Goal: Transaction & Acquisition: Purchase product/service

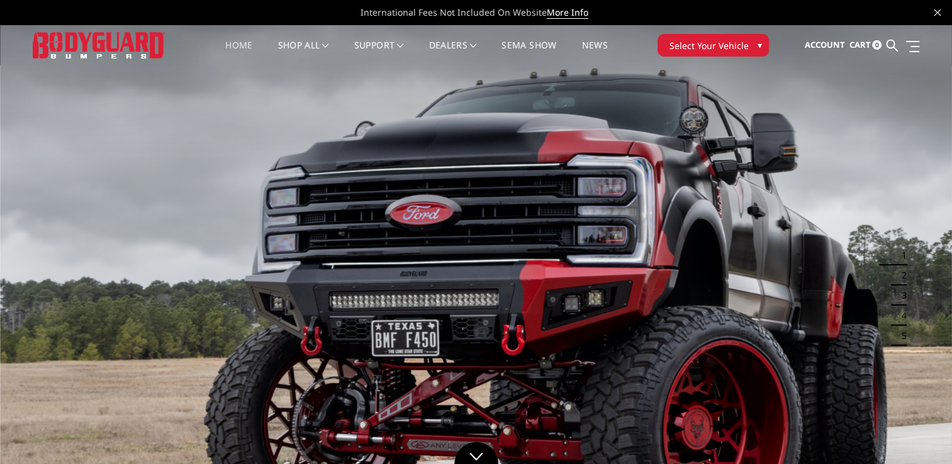
click at [710, 47] on span "Select Your Vehicle" at bounding box center [708, 45] width 79 height 13
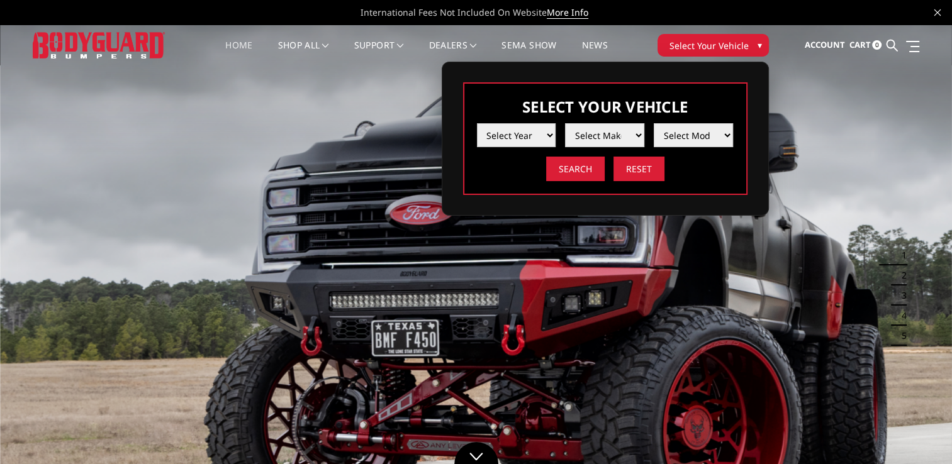
click at [532, 135] on select "Select Year [DATE] 2024 2023 2022 2021 2020 2019 2018 2017 2016 2015 2014 2013 …" at bounding box center [516, 135] width 79 height 24
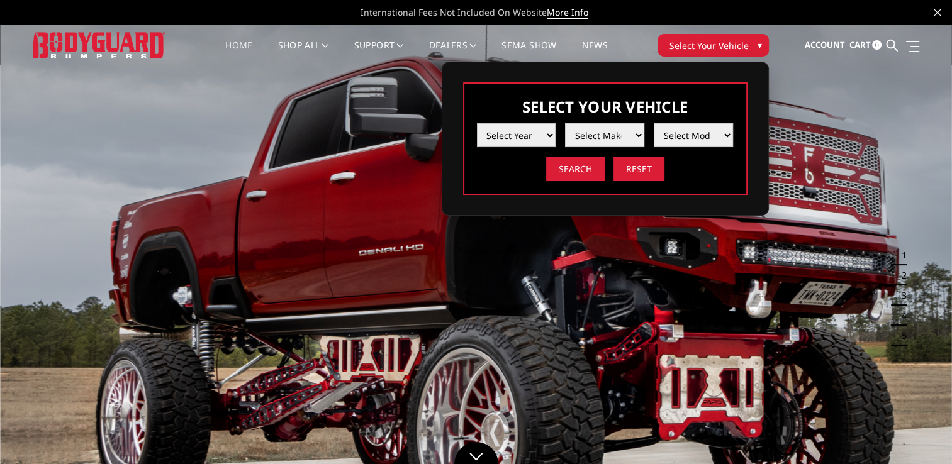
select select "yr_2025"
click at [477, 123] on select "Select Year [DATE] 2024 2023 2022 2021 2020 2019 2018 2017 2016 2015 2014 2013 …" at bounding box center [516, 135] width 79 height 24
click at [614, 131] on select "Select Make Chevrolet Ford GMC Ram Toyota" at bounding box center [604, 135] width 79 height 24
select select "mk_ford"
click at [565, 123] on select "Select Make Chevrolet Ford GMC Ram Toyota" at bounding box center [604, 135] width 79 height 24
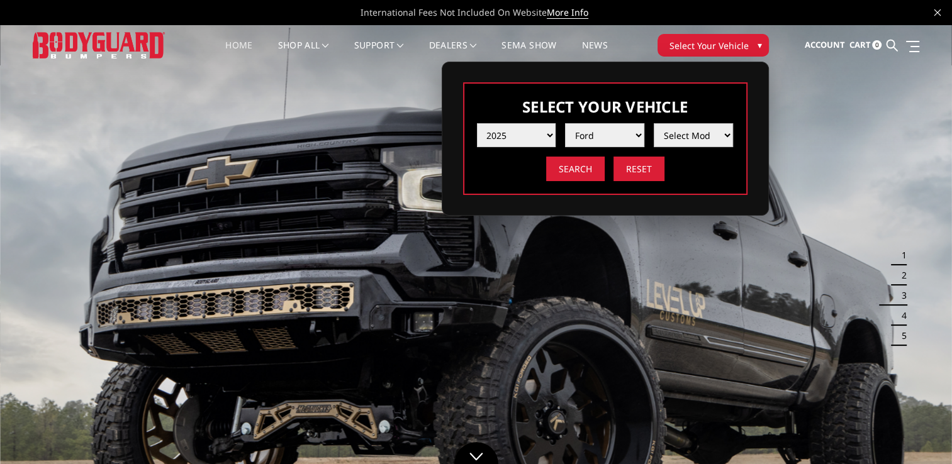
drag, startPoint x: 692, startPoint y: 126, endPoint x: 698, endPoint y: 134, distance: 9.9
click at [698, 134] on select "Select Model F150 F150 Raptor F250 / F350 F450 / F550" at bounding box center [693, 135] width 79 height 24
select select "md_f250-f350"
click at [654, 123] on select "Select Model F150 F150 Raptor F250 / F350 F450 / F550" at bounding box center [693, 135] width 79 height 24
click at [596, 174] on input "Search" at bounding box center [575, 169] width 59 height 25
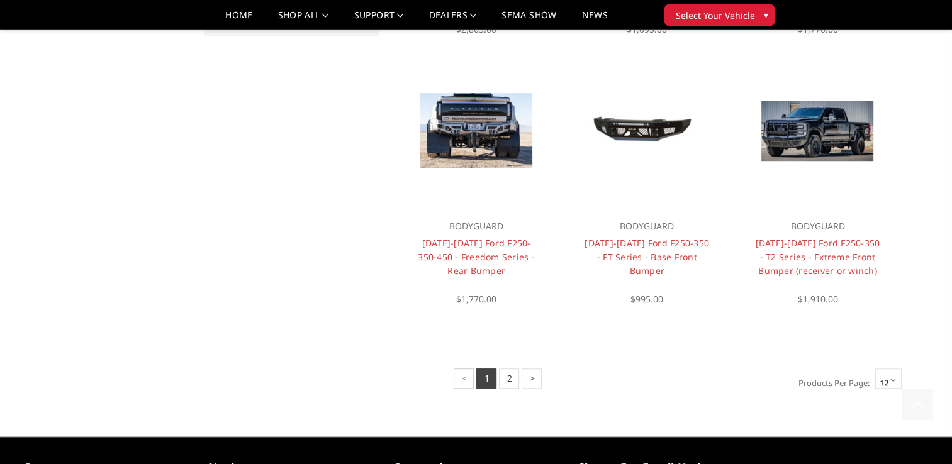
scroll to position [918, 0]
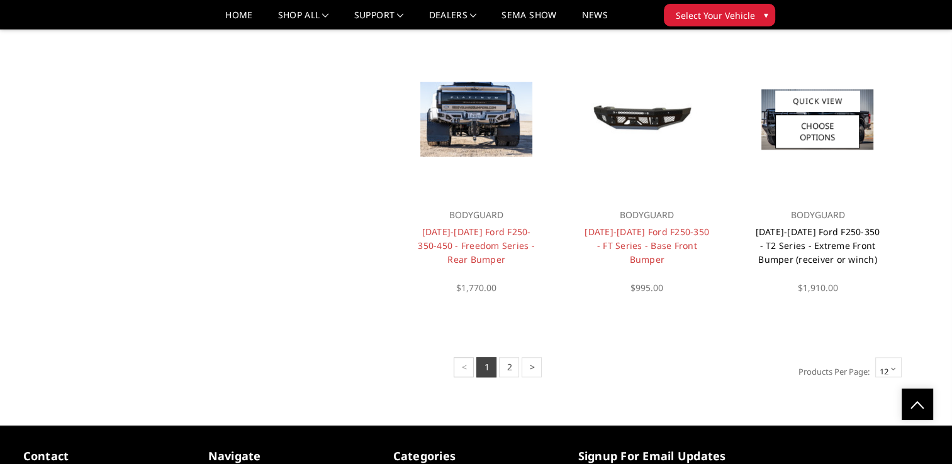
click at [851, 251] on link "2023-2025 Ford F250-350 - T2 Series - Extreme Front Bumper (receiver or winch)" at bounding box center [818, 246] width 125 height 40
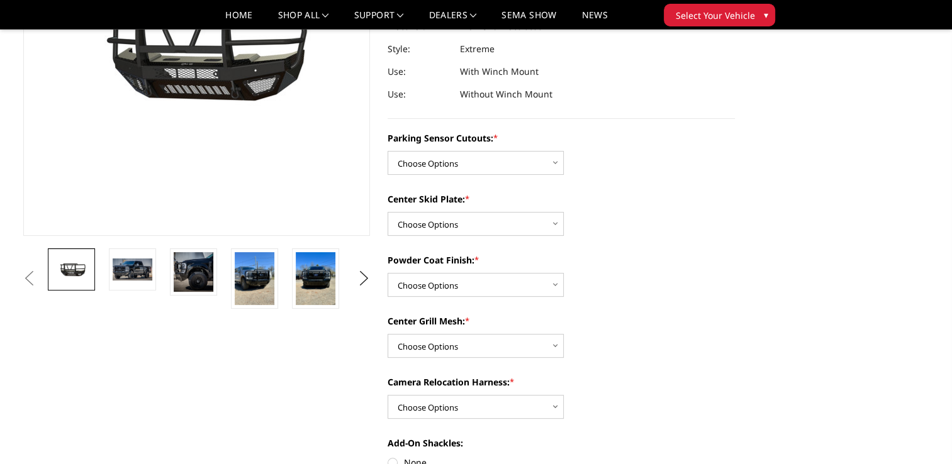
scroll to position [252, 0]
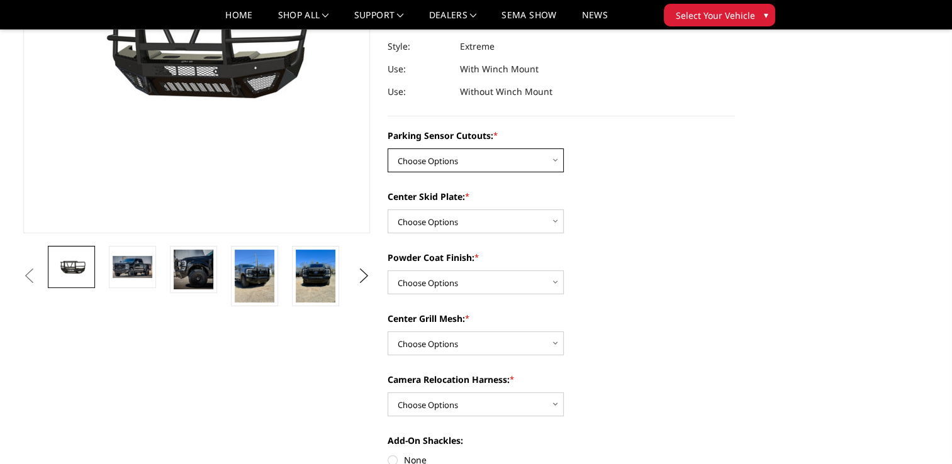
click at [483, 152] on select "Choose Options Yes - With Parking Sensor Cutouts" at bounding box center [476, 160] width 176 height 24
select select "3744"
click at [388, 148] on select "Choose Options Yes - With Parking Sensor Cutouts" at bounding box center [476, 160] width 176 height 24
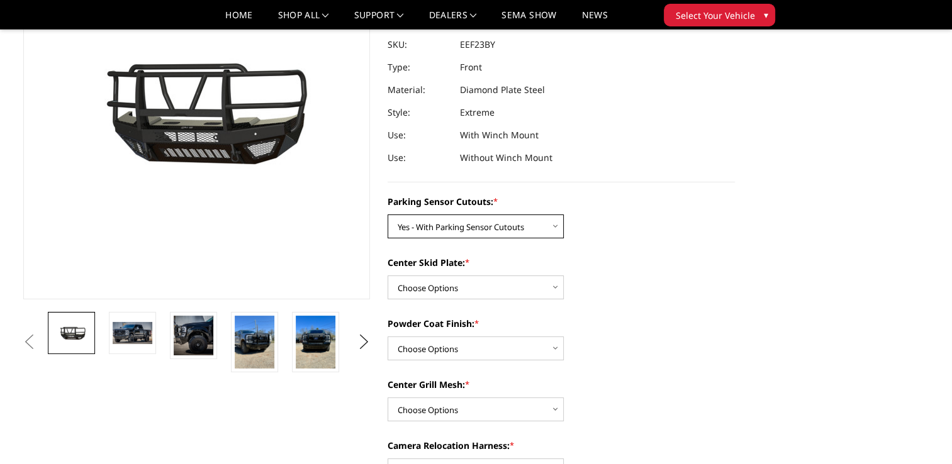
scroll to position [189, 0]
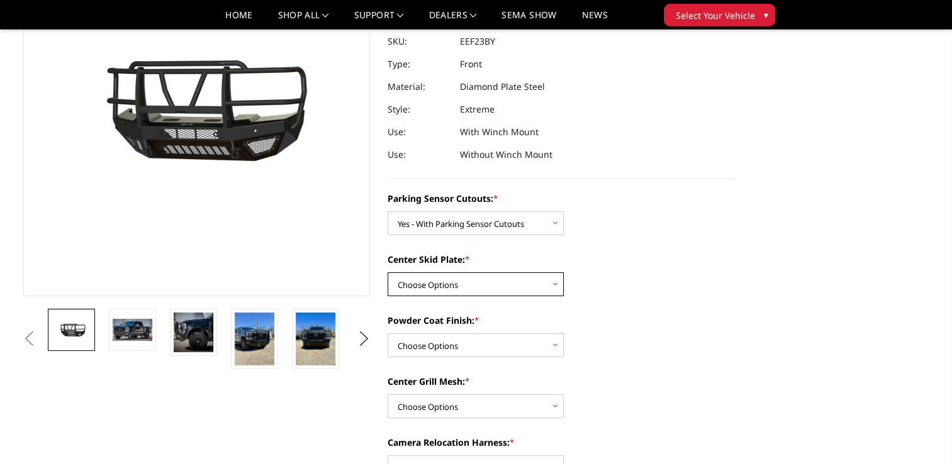
click at [535, 286] on select "Choose Options 2" Receiver Tube Standard Skid Plate (included) Winch Mount Skid…" at bounding box center [476, 284] width 176 height 24
select select "3746"
click at [388, 272] on select "Choose Options 2" Receiver Tube Standard Skid Plate (included) Winch Mount Skid…" at bounding box center [476, 284] width 176 height 24
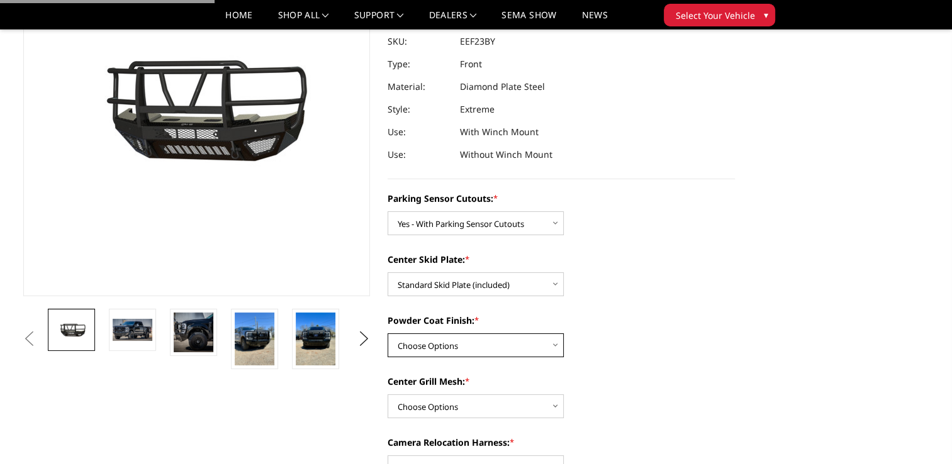
click at [515, 349] on select "Choose Options Bare Metal Gloss Black Powder Coat Textured Black Powder Coat" at bounding box center [476, 345] width 176 height 24
select select "3749"
click at [388, 333] on select "Choose Options Bare Metal Gloss Black Powder Coat Textured Black Powder Coat" at bounding box center [476, 345] width 176 height 24
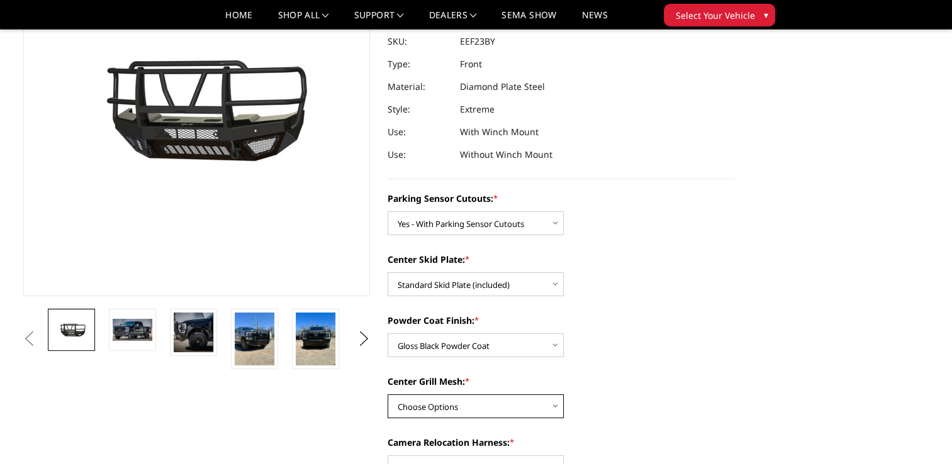
click at [527, 410] on select "Choose Options With expanded metal Without expanded metal" at bounding box center [476, 406] width 176 height 24
select select "3752"
click at [388, 394] on select "Choose Options With expanded metal Without expanded metal" at bounding box center [476, 406] width 176 height 24
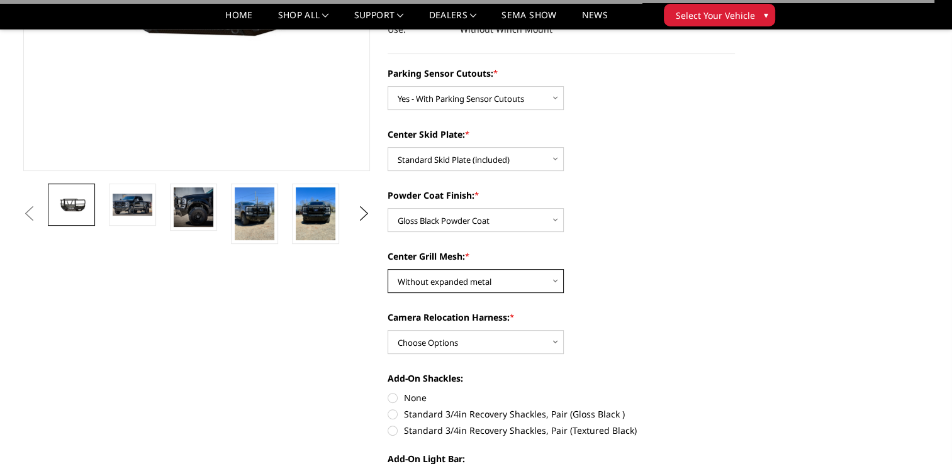
scroll to position [315, 0]
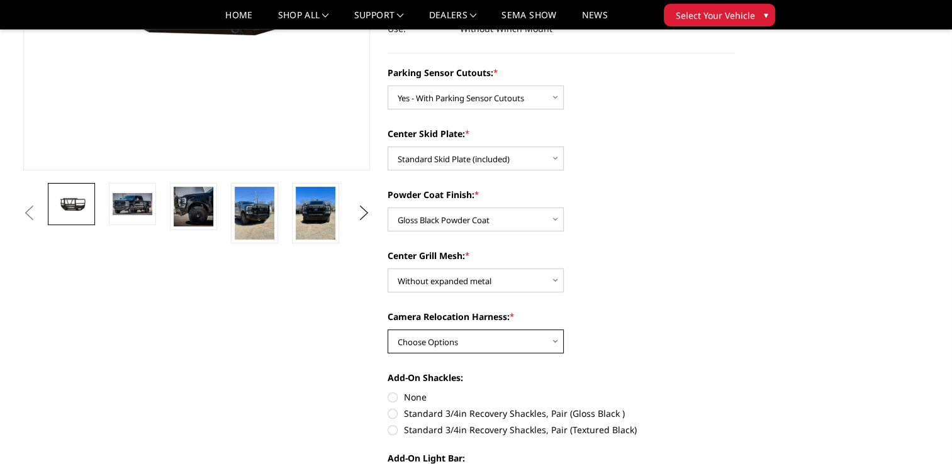
click at [536, 343] on select "Choose Options With camera harness Without camera harness" at bounding box center [476, 342] width 176 height 24
click at [388, 330] on select "Choose Options With camera harness Without camera harness" at bounding box center [476, 342] width 176 height 24
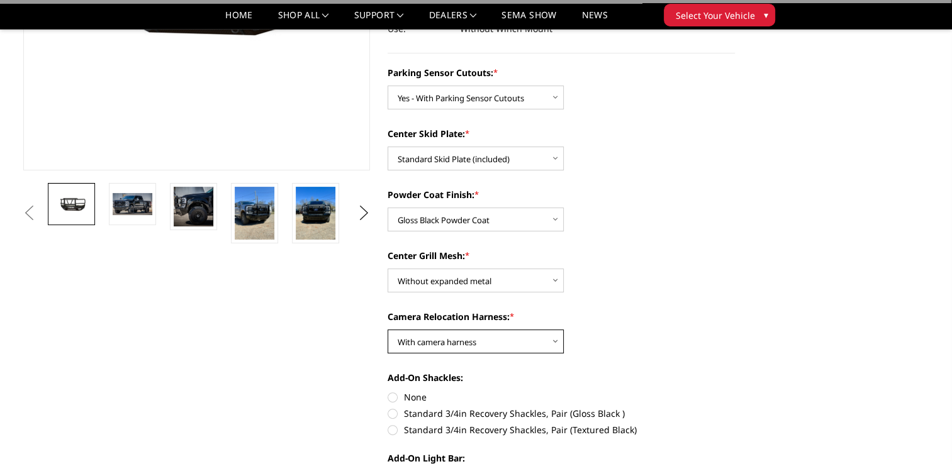
click at [428, 341] on select "Choose Options With camera harness Without camera harness" at bounding box center [476, 342] width 176 height 24
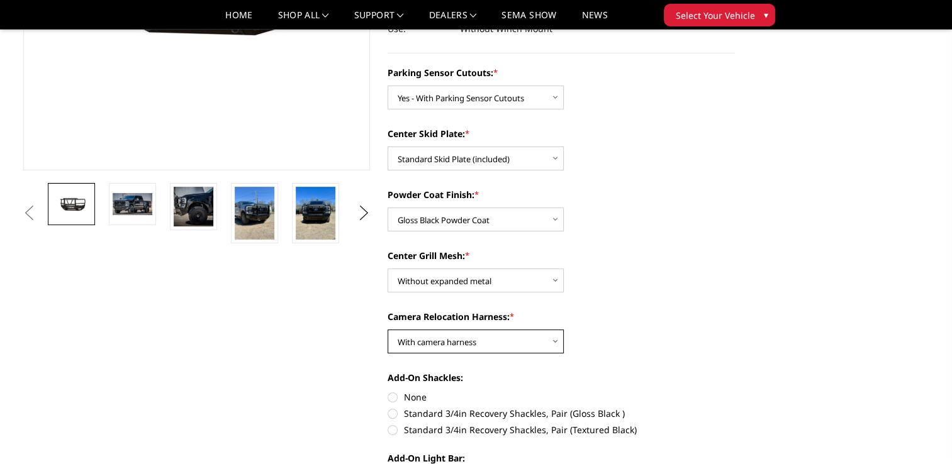
select select "3754"
click at [388, 330] on select "Choose Options With camera harness Without camera harness" at bounding box center [476, 342] width 176 height 24
click at [666, 327] on div "Camera Relocation Harness: * Choose Options With camera harness Without camera …" at bounding box center [561, 331] width 347 height 43
click at [257, 231] on img at bounding box center [255, 213] width 40 height 53
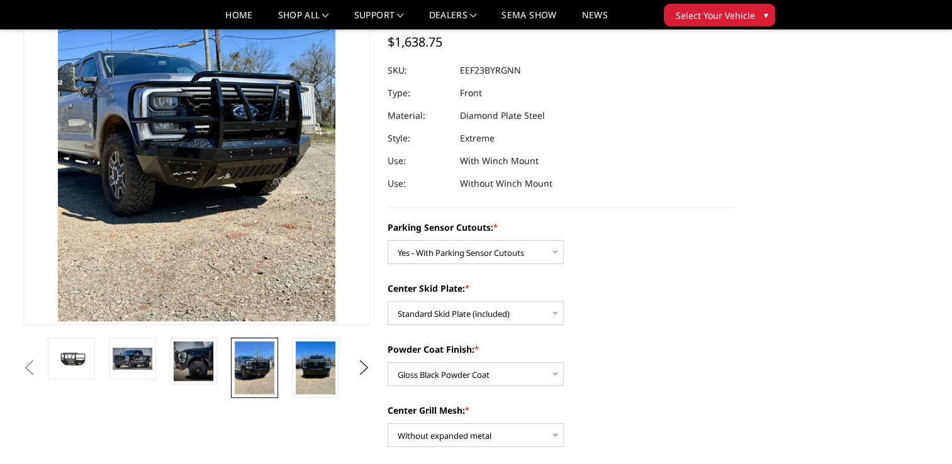
scroll to position [91, 0]
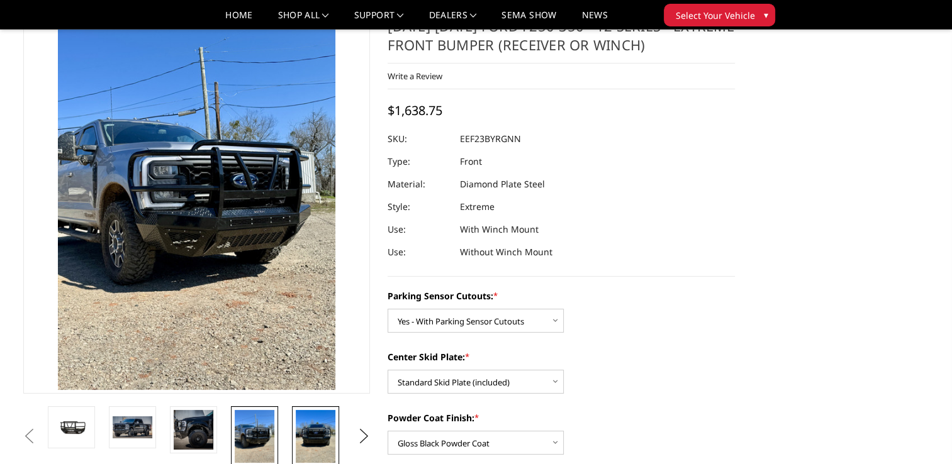
click at [325, 427] on img at bounding box center [316, 436] width 40 height 53
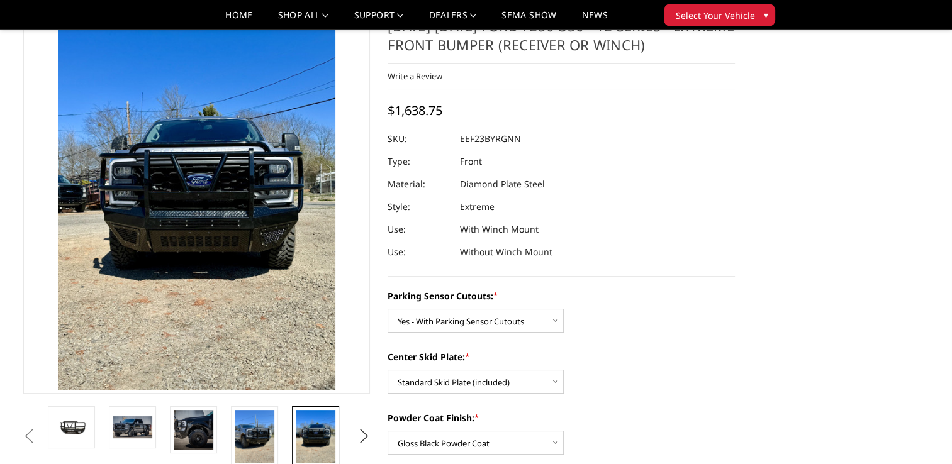
click at [355, 430] on button "Next" at bounding box center [363, 436] width 19 height 19
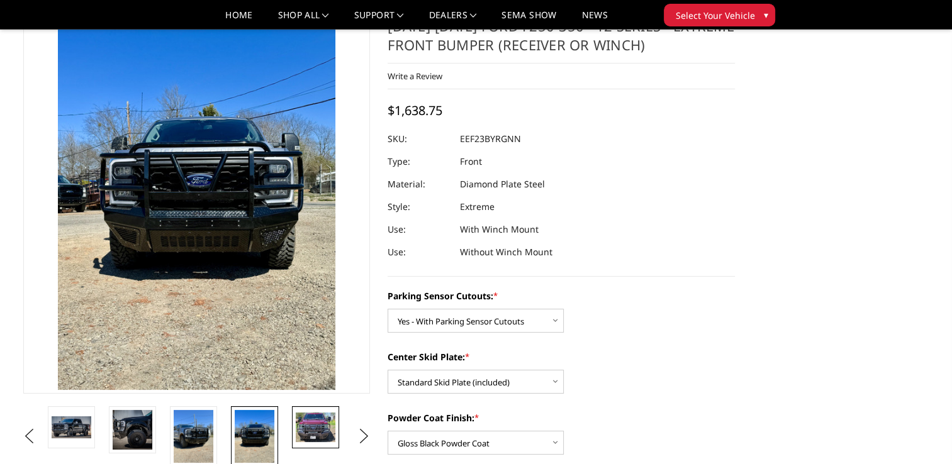
click at [315, 423] on img at bounding box center [316, 428] width 40 height 30
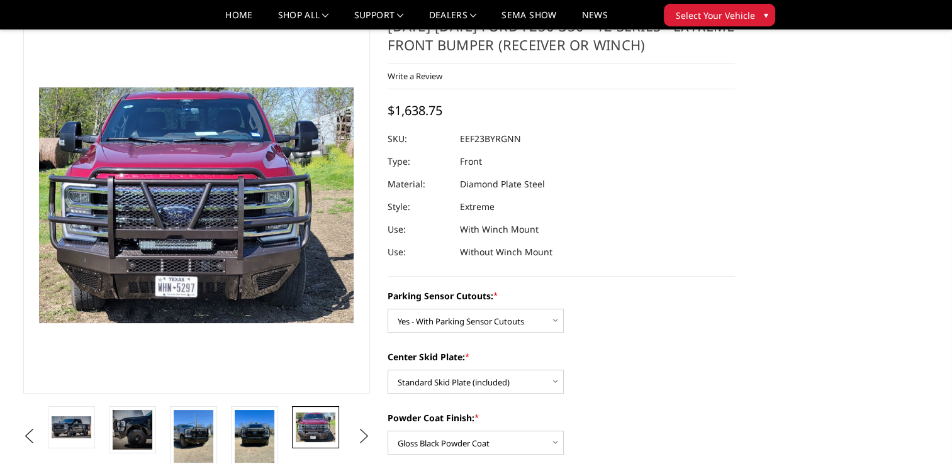
click at [362, 433] on button "Next" at bounding box center [363, 436] width 19 height 19
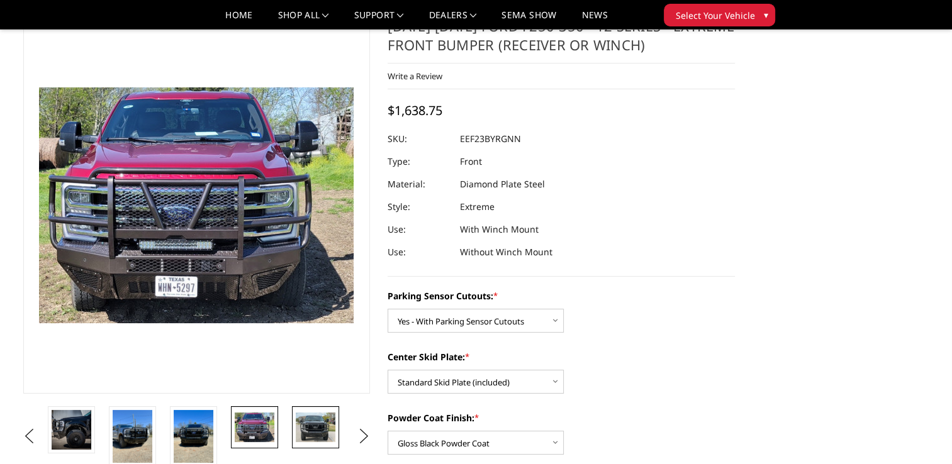
click at [331, 429] on img at bounding box center [316, 428] width 40 height 30
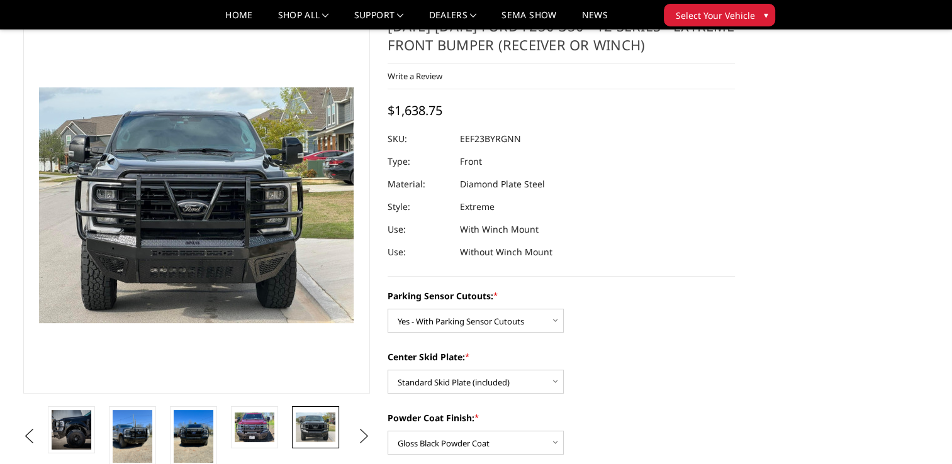
click at [365, 434] on button "Next" at bounding box center [363, 436] width 19 height 19
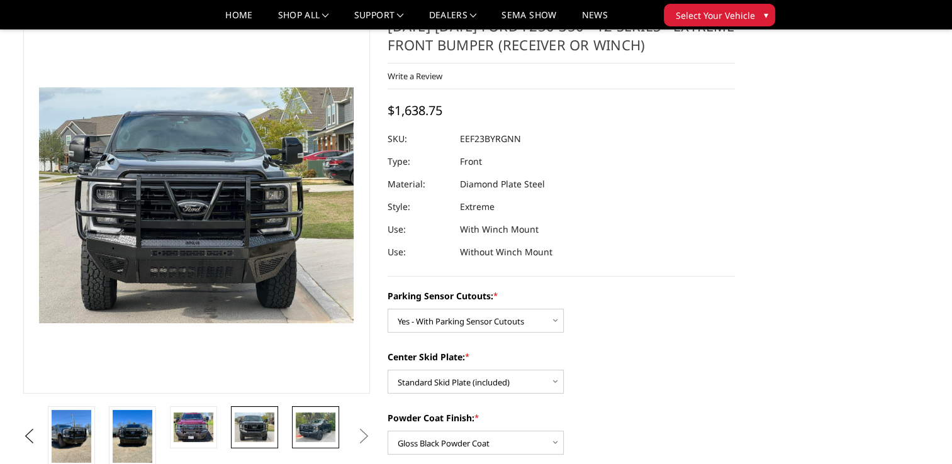
click at [301, 430] on img at bounding box center [316, 428] width 40 height 30
